Goal: Task Accomplishment & Management: Manage account settings

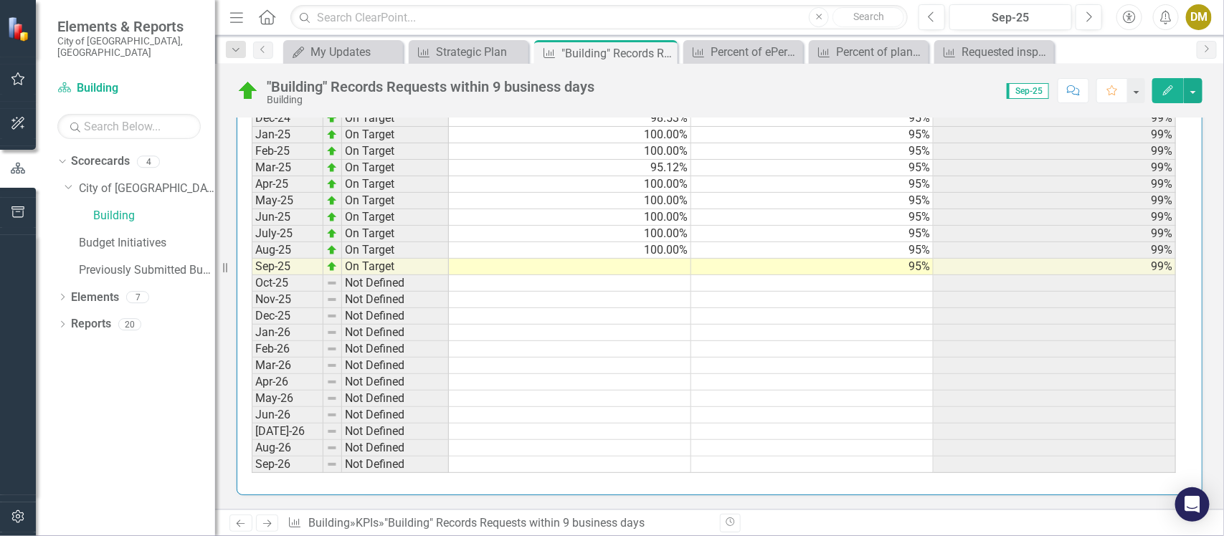
scroll to position [1668, 0]
click at [668, 259] on td at bounding box center [570, 267] width 242 height 16
click at [674, 259] on td at bounding box center [570, 267] width 242 height 16
click at [653, 259] on td at bounding box center [570, 267] width 242 height 16
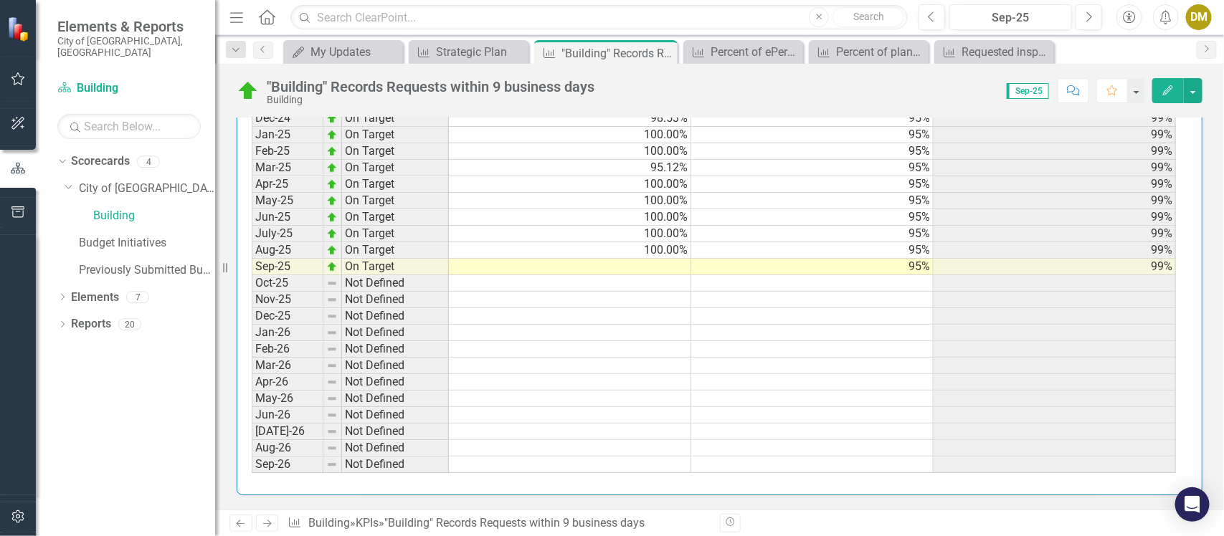
click at [663, 259] on td at bounding box center [570, 267] width 242 height 16
click at [574, 259] on td at bounding box center [570, 267] width 242 height 16
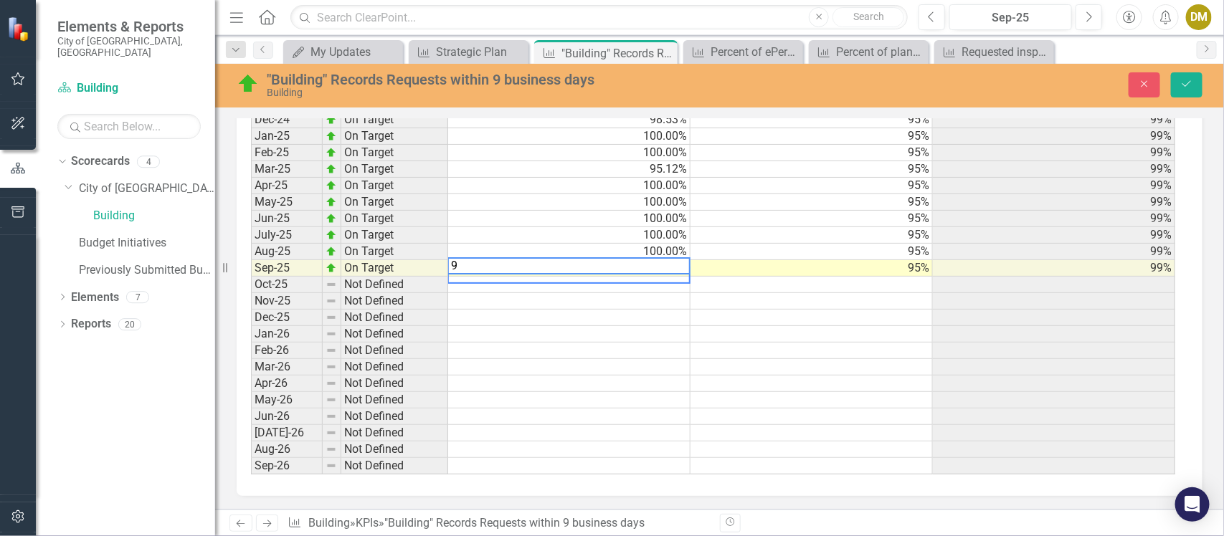
scroll to position [1676, 0]
type textarea "98"
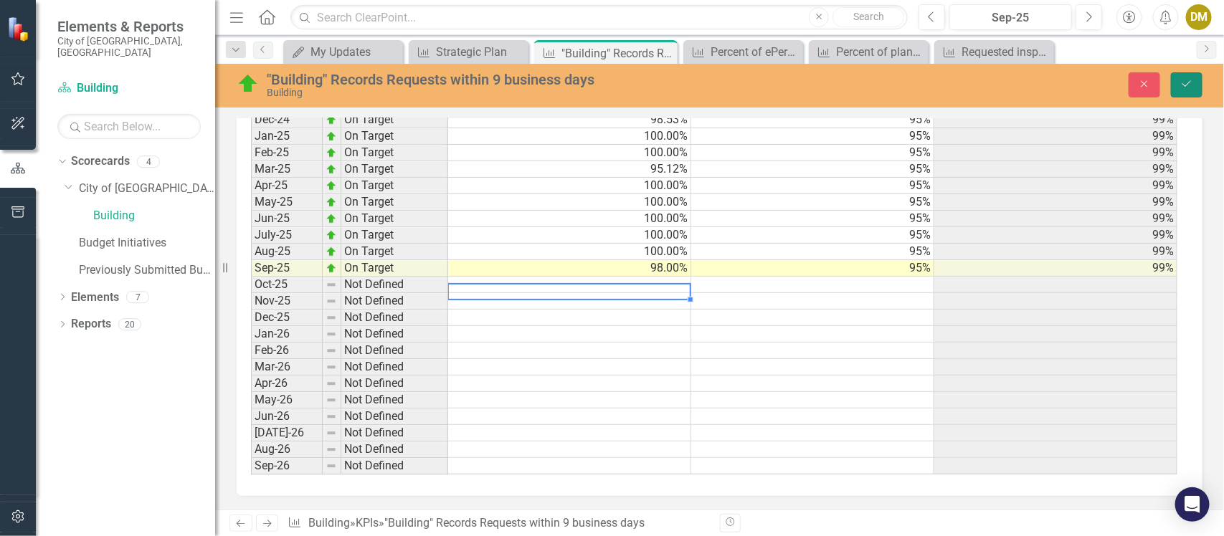
click at [1188, 81] on icon "Save" at bounding box center [1186, 84] width 13 height 10
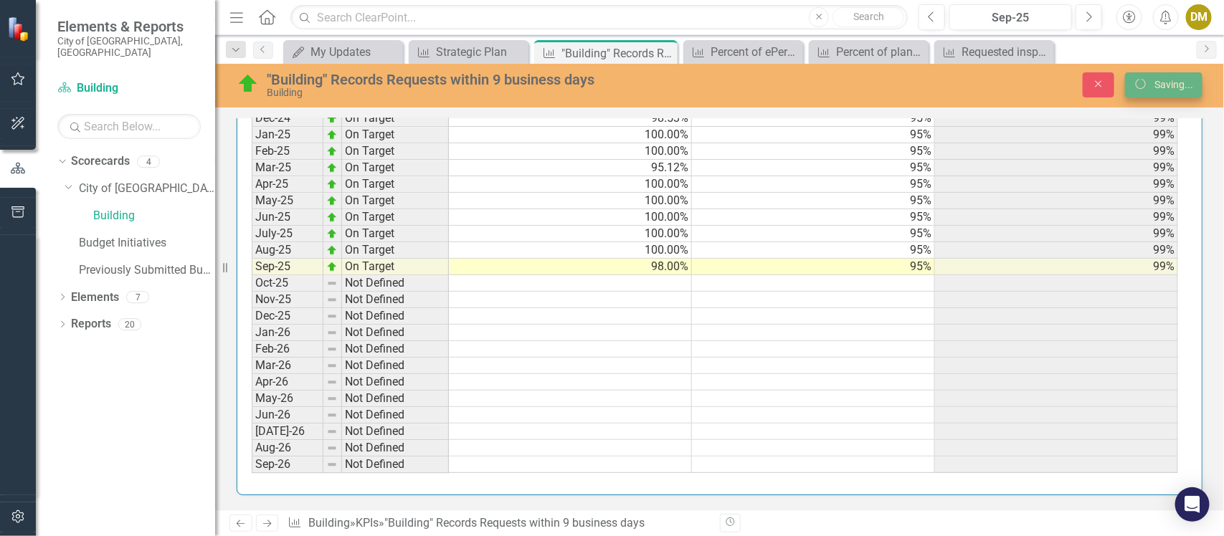
scroll to position [1668, 0]
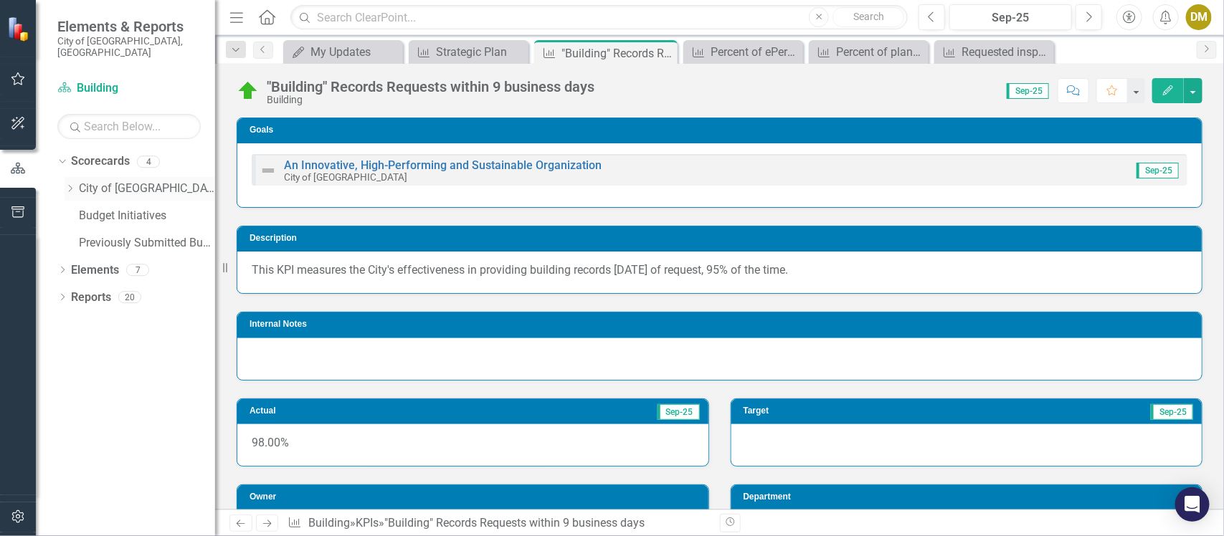
click at [69, 184] on icon "Dropdown" at bounding box center [70, 188] width 11 height 9
click at [91, 204] on div "Building" at bounding box center [147, 217] width 136 height 27
click at [103, 208] on link "Building" at bounding box center [154, 216] width 122 height 16
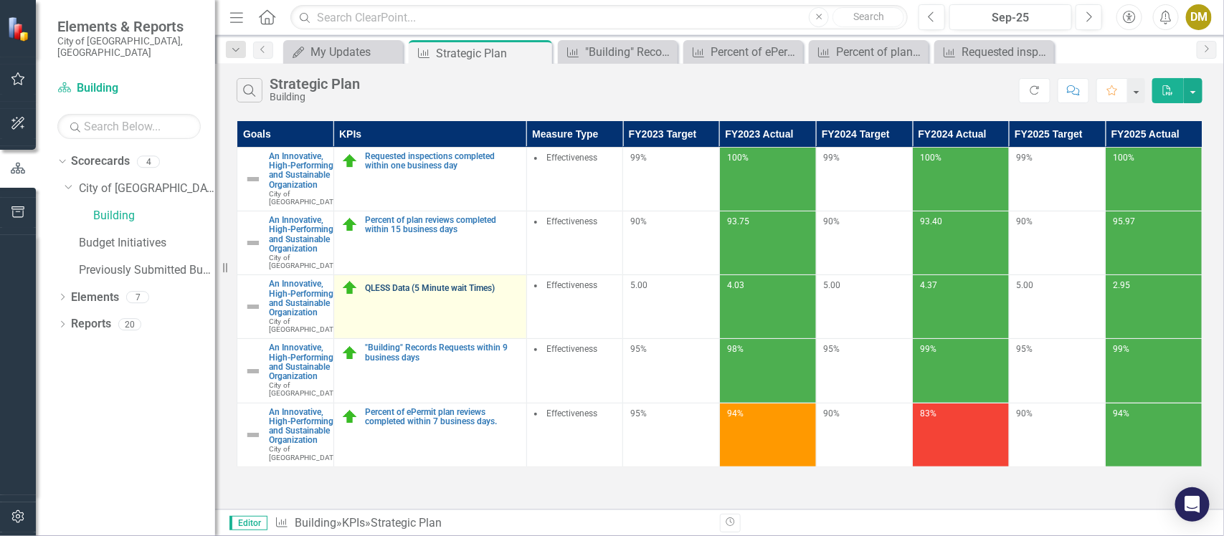
click at [445, 293] on link "QLESS Data (5 Minute wait Times)" at bounding box center [442, 288] width 153 height 9
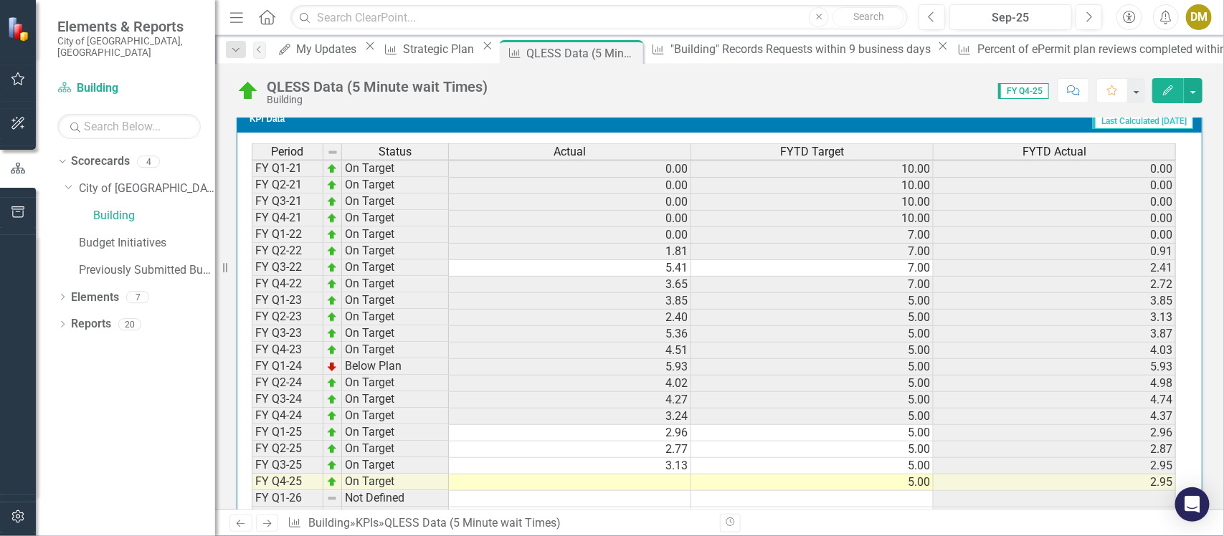
scroll to position [1273, 0]
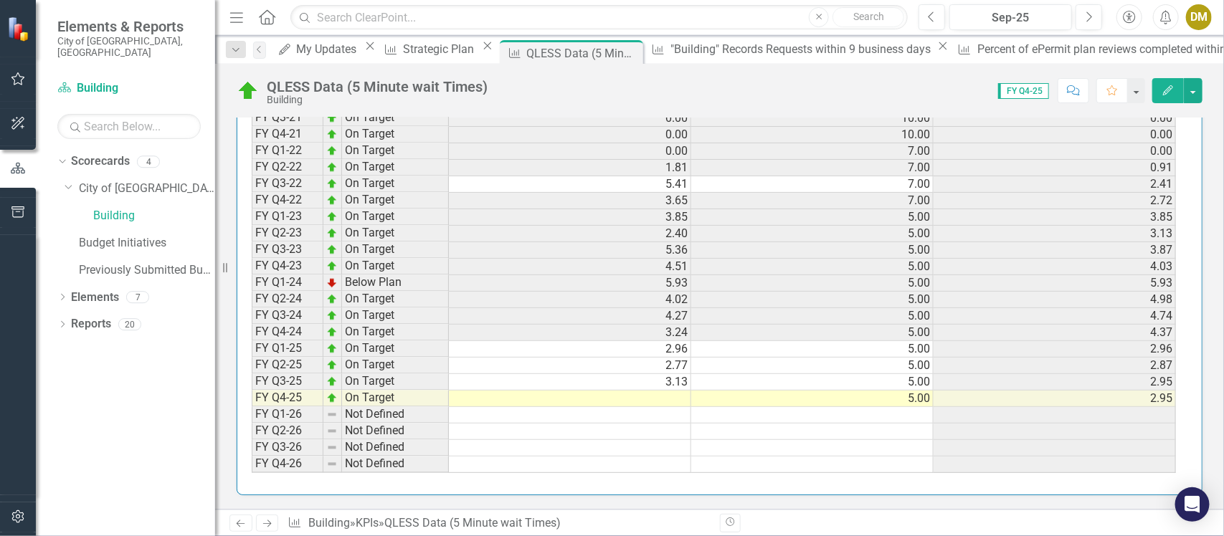
click at [1209, 13] on div "DM" at bounding box center [1199, 17] width 26 height 26
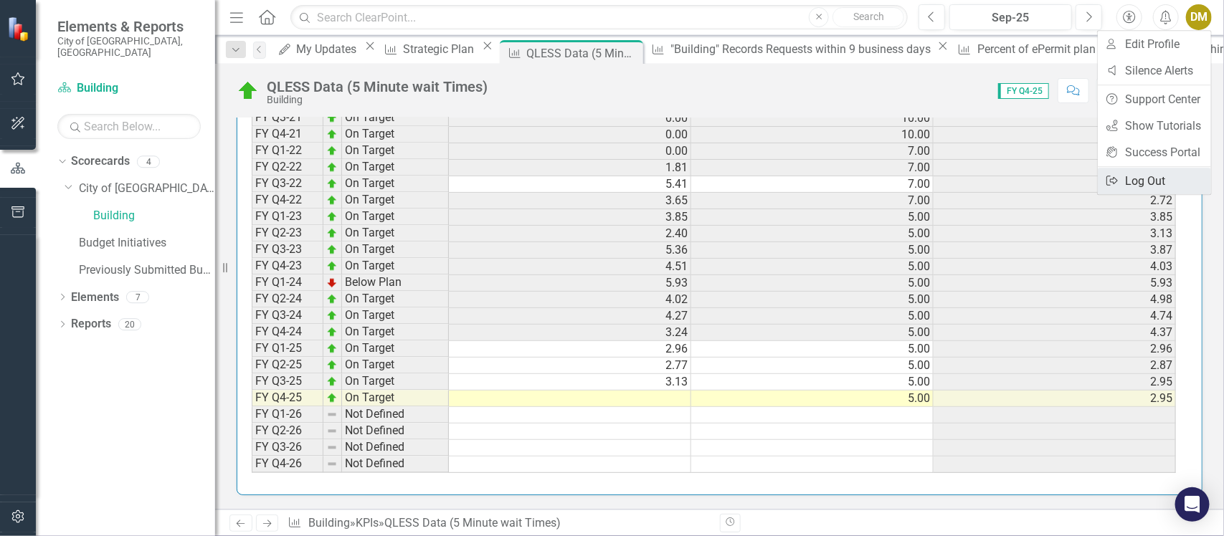
click at [1144, 177] on link "Logout Log Out" at bounding box center [1154, 181] width 113 height 27
